Goal: Information Seeking & Learning: Learn about a topic

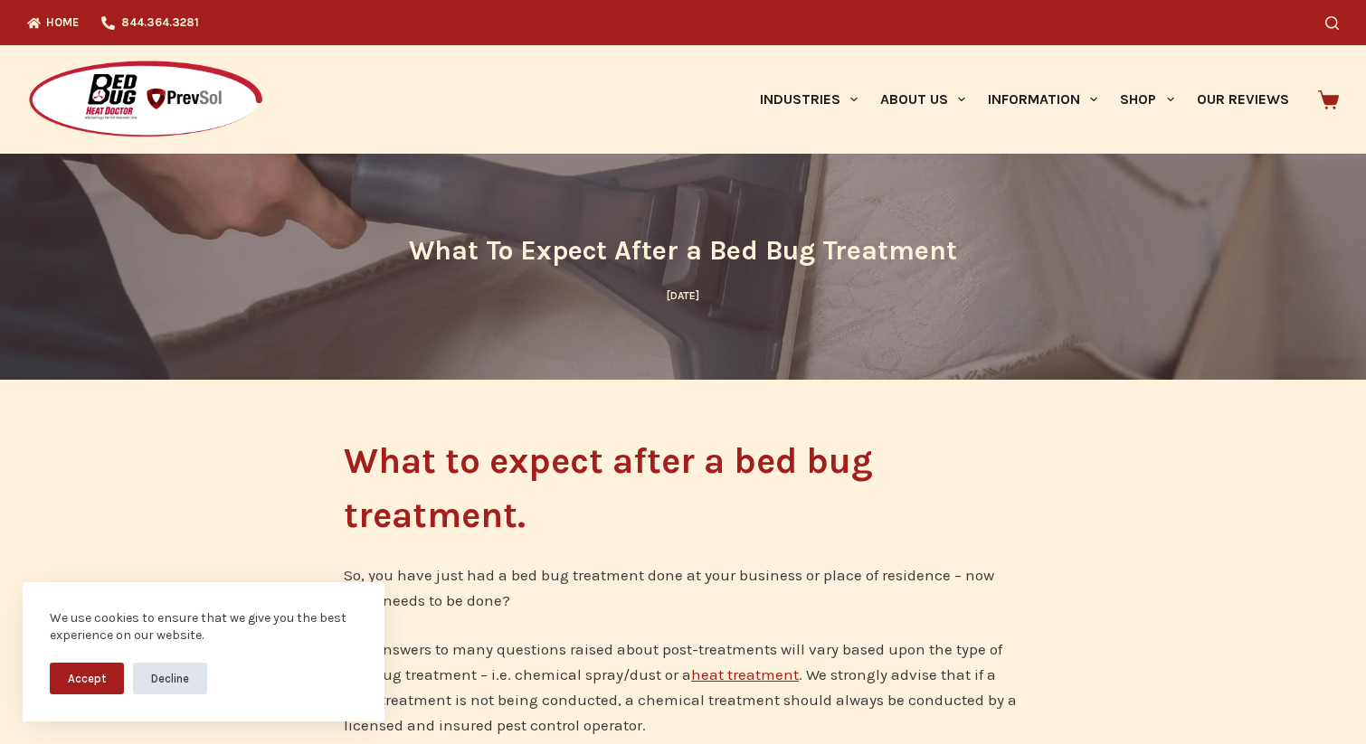
click at [181, 680] on button "Decline" at bounding box center [170, 679] width 74 height 32
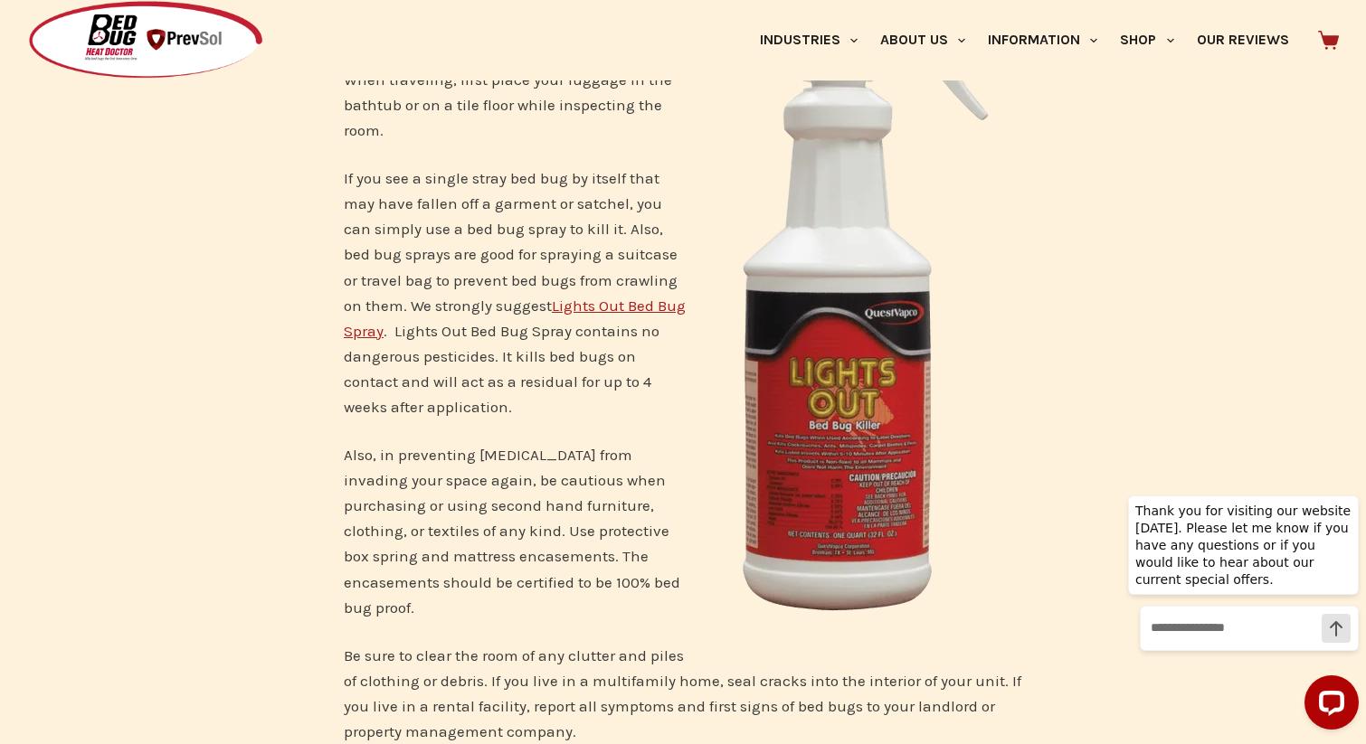
scroll to position [6154, 0]
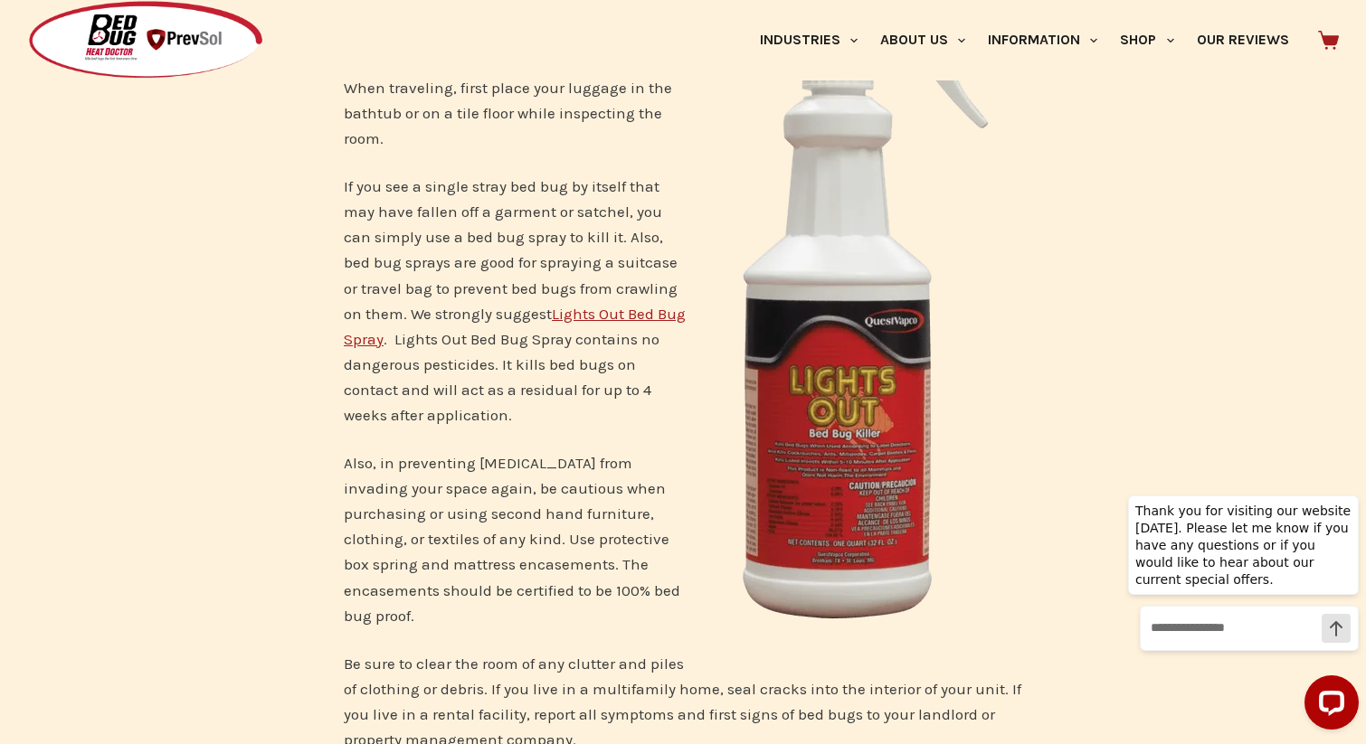
click at [630, 305] on link "Lights Out Bed Bug Spray" at bounding box center [515, 326] width 342 height 43
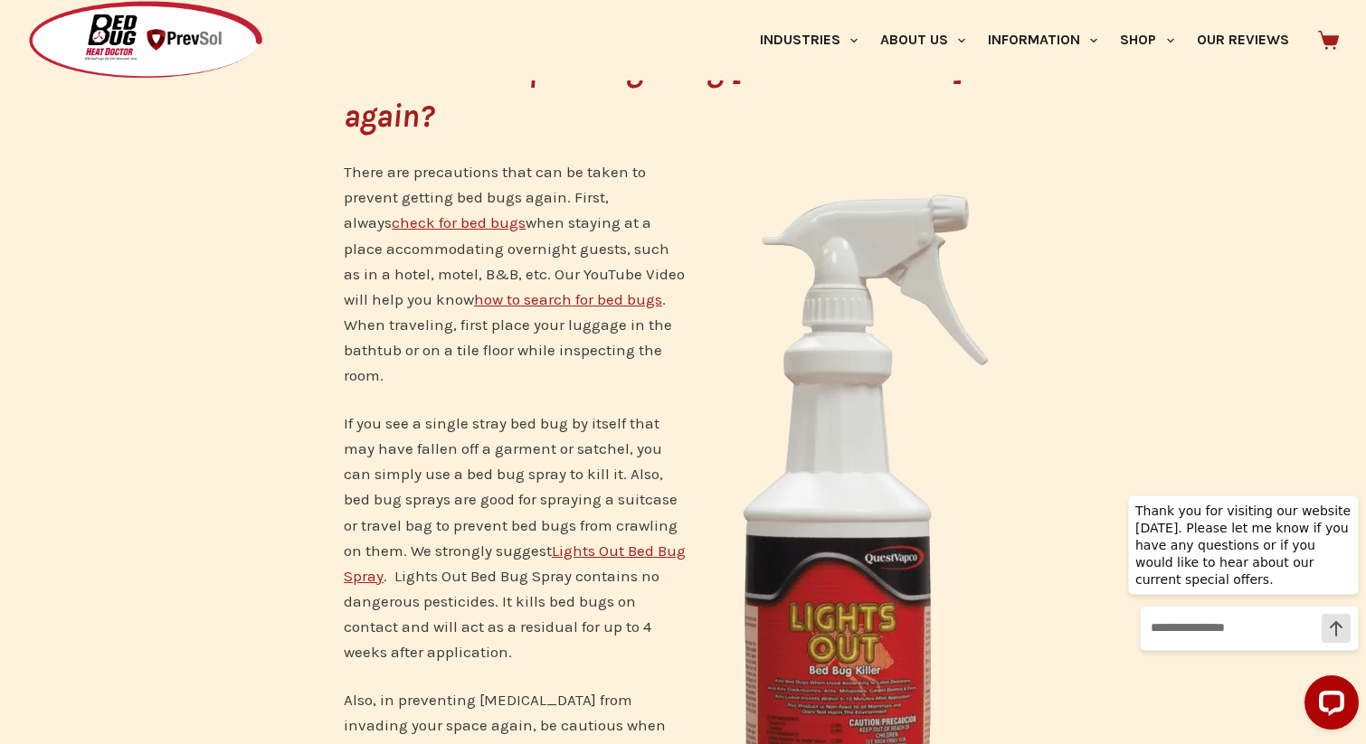
scroll to position [5909, 0]
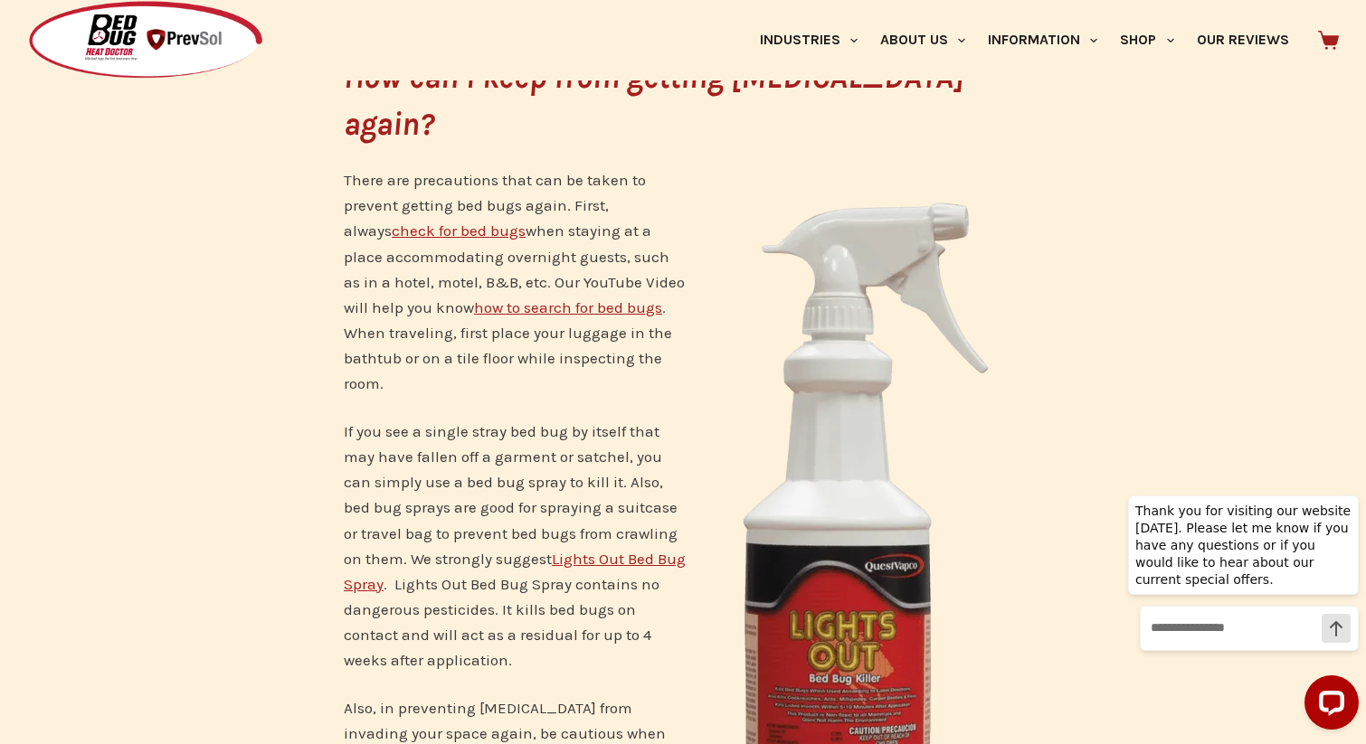
click at [581, 298] on link "how to search for bed bugs" at bounding box center [568, 307] width 188 height 18
